Goal: Navigation & Orientation: Find specific page/section

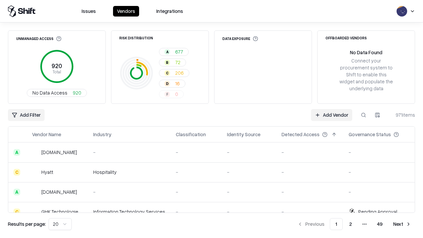
click at [60, 224] on html "Issues Vendors Integrations Unmanaged Access 920 Total No Data Access 920 Risk …" at bounding box center [211, 119] width 423 height 238
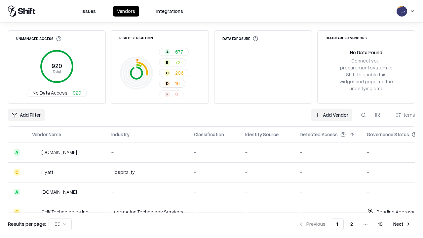
click at [402, 224] on button "Next" at bounding box center [402, 224] width 26 height 12
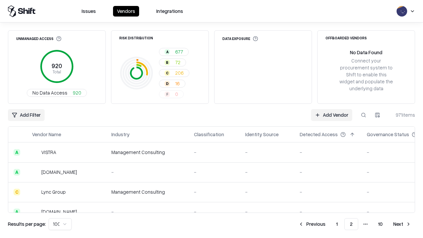
click at [402, 224] on button "Next" at bounding box center [402, 224] width 26 height 12
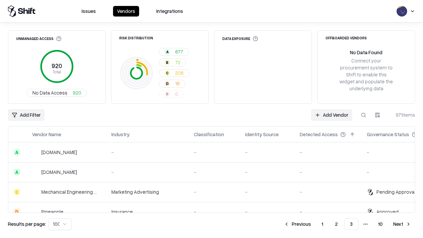
click at [402, 224] on button "Next" at bounding box center [402, 224] width 26 height 12
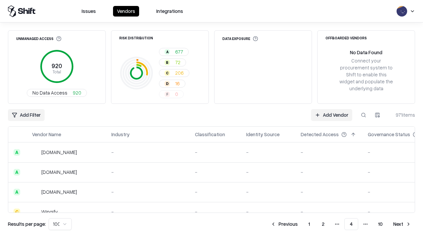
click at [402, 224] on button "Next" at bounding box center [402, 224] width 26 height 12
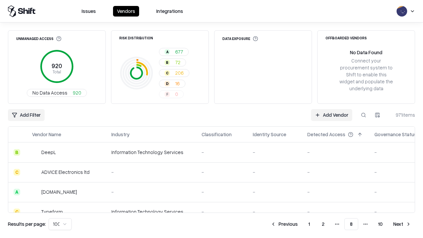
click at [402, 224] on button "Next" at bounding box center [402, 224] width 26 height 12
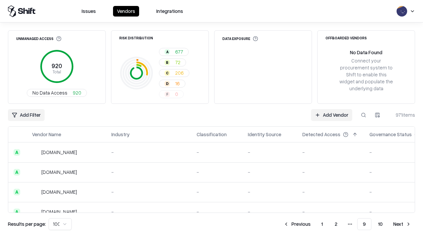
click at [402, 224] on button "Next" at bounding box center [402, 224] width 26 height 12
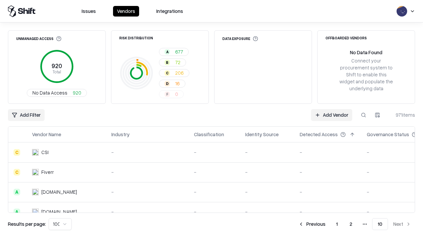
click at [312, 224] on button "Previous" at bounding box center [311, 224] width 35 height 12
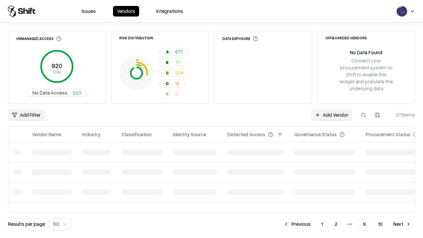
click at [297, 224] on button "Previous" at bounding box center [297, 224] width 35 height 12
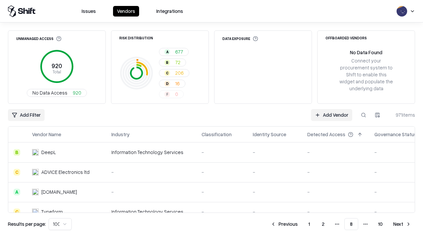
click at [284, 224] on button "Previous" at bounding box center [284, 224] width 35 height 12
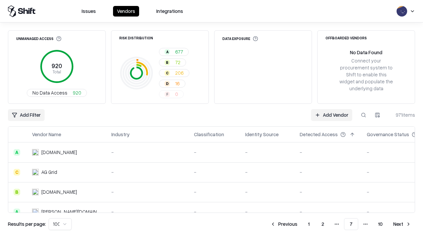
click at [284, 224] on button "Previous" at bounding box center [283, 224] width 35 height 12
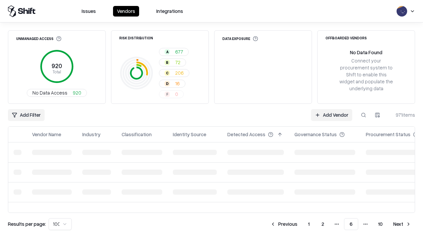
click at [284, 224] on button "Previous" at bounding box center [283, 224] width 35 height 12
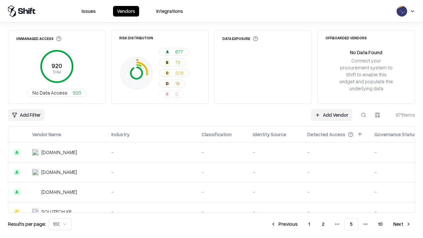
click at [284, 224] on button "Previous" at bounding box center [284, 224] width 35 height 12
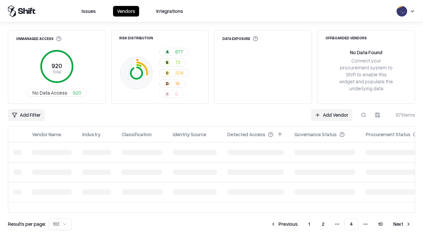
click at [284, 224] on button "Previous" at bounding box center [284, 224] width 35 height 12
